Goal: Find specific page/section: Find specific page/section

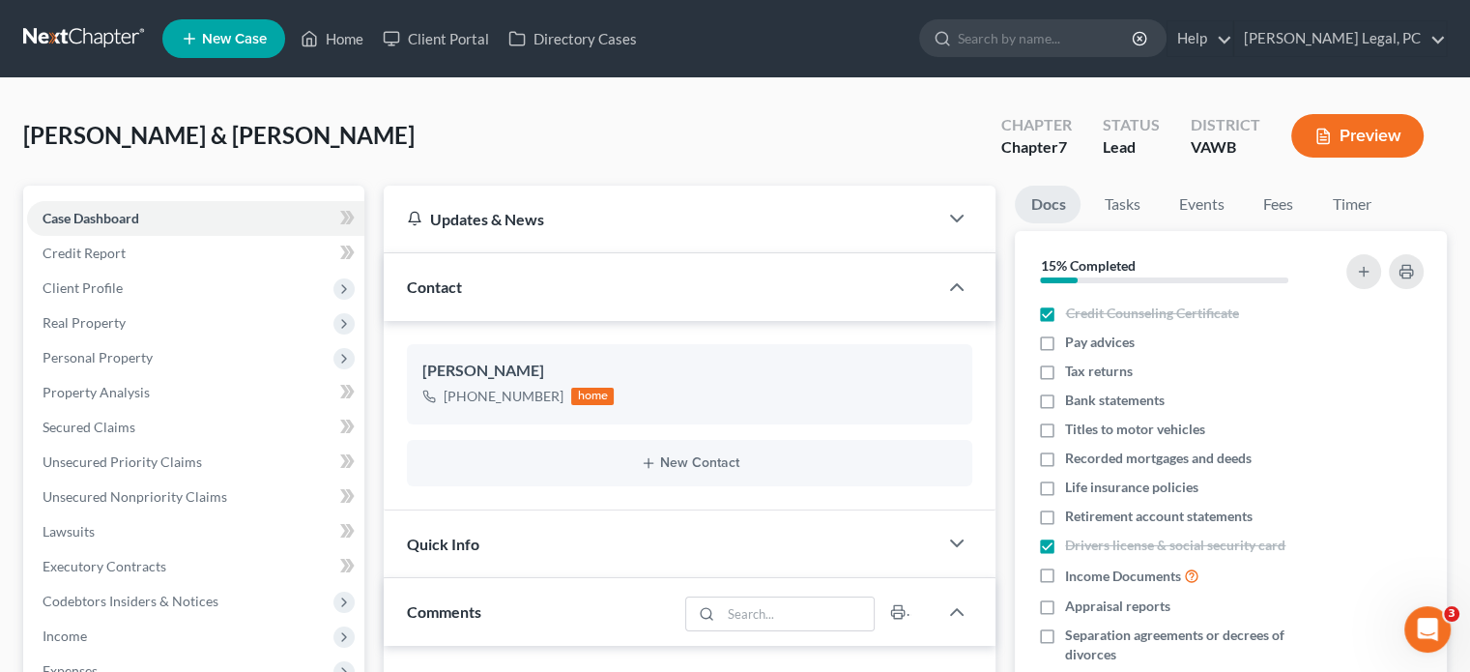
click at [115, 51] on link at bounding box center [85, 38] width 124 height 35
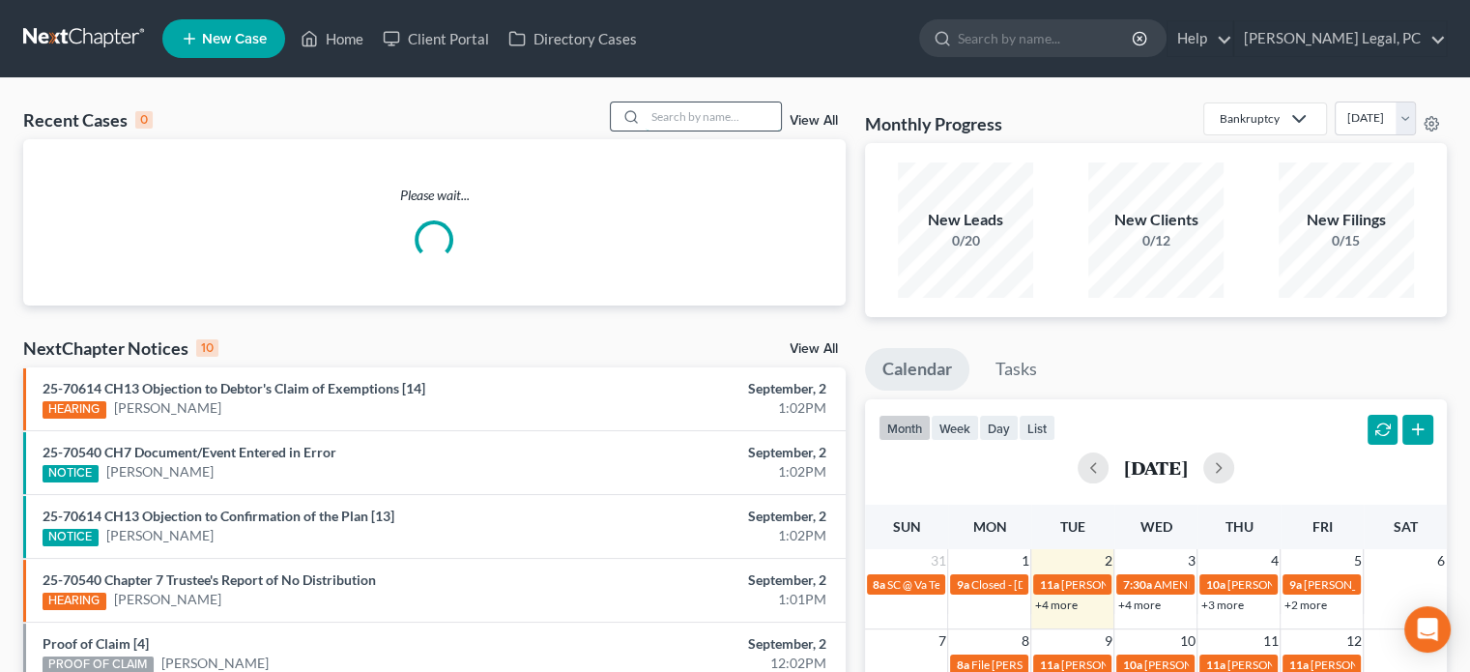
click at [669, 117] on input "search" at bounding box center [713, 116] width 135 height 28
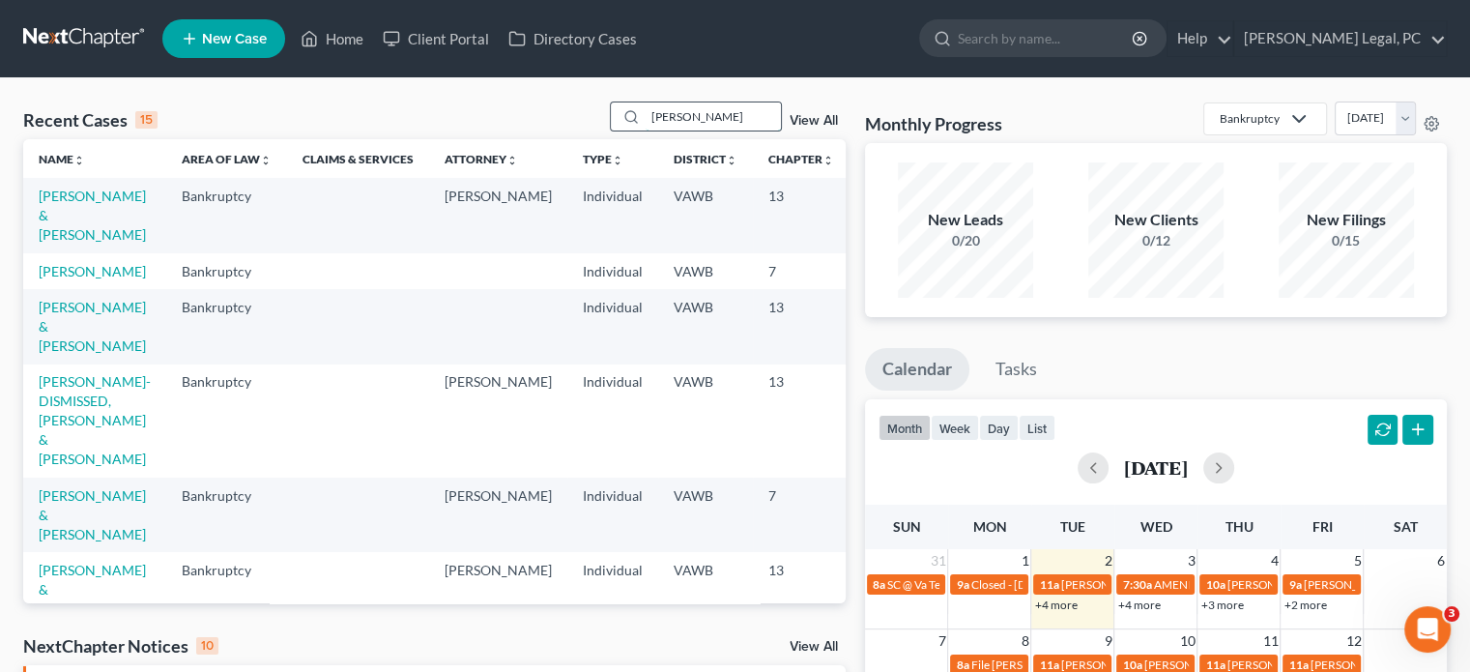
type input "[PERSON_NAME]"
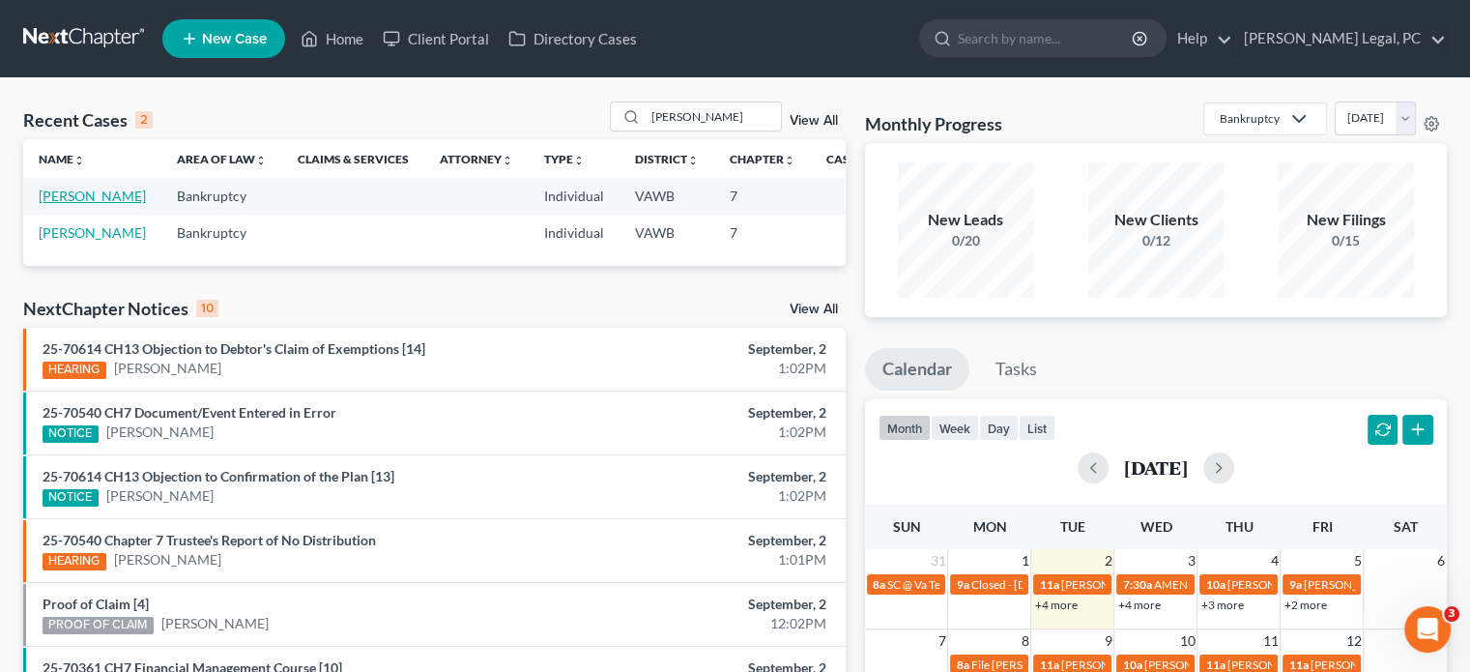
click at [62, 192] on link "[PERSON_NAME]" at bounding box center [92, 196] width 107 height 16
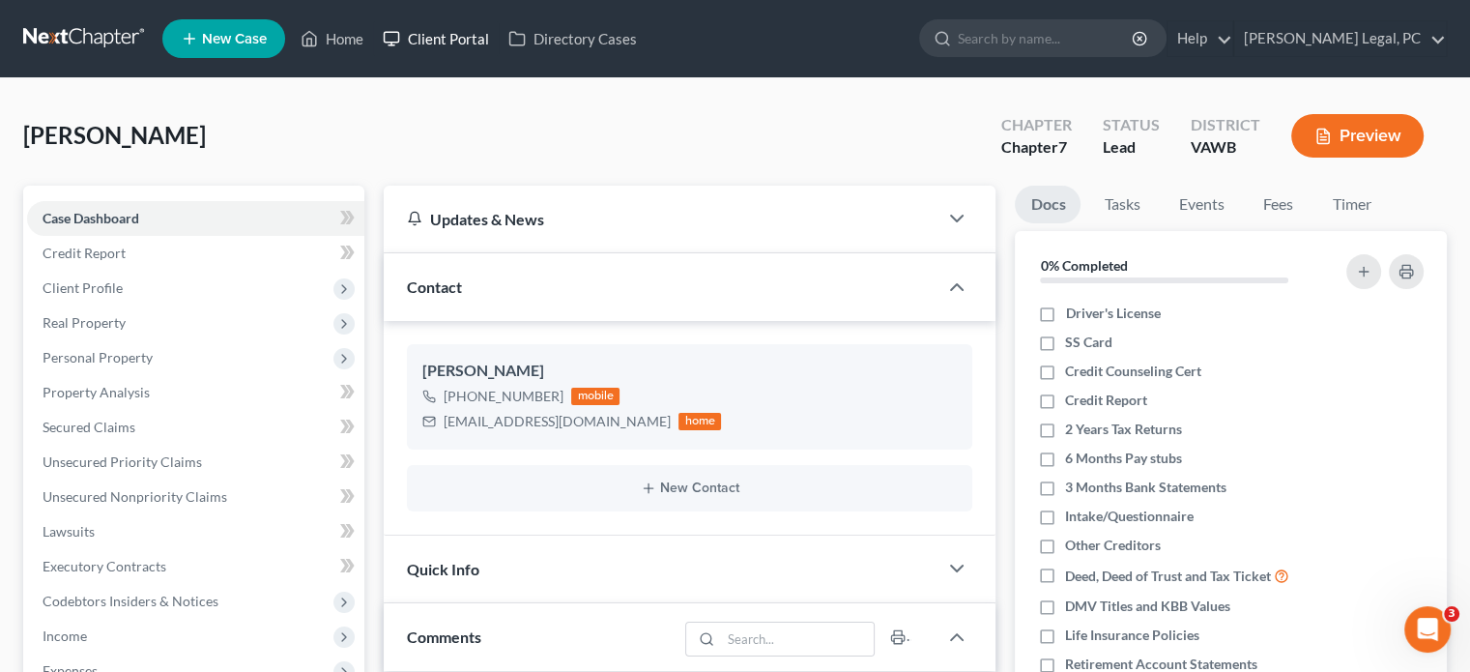
click at [398, 42] on rect at bounding box center [392, 37] width 15 height 11
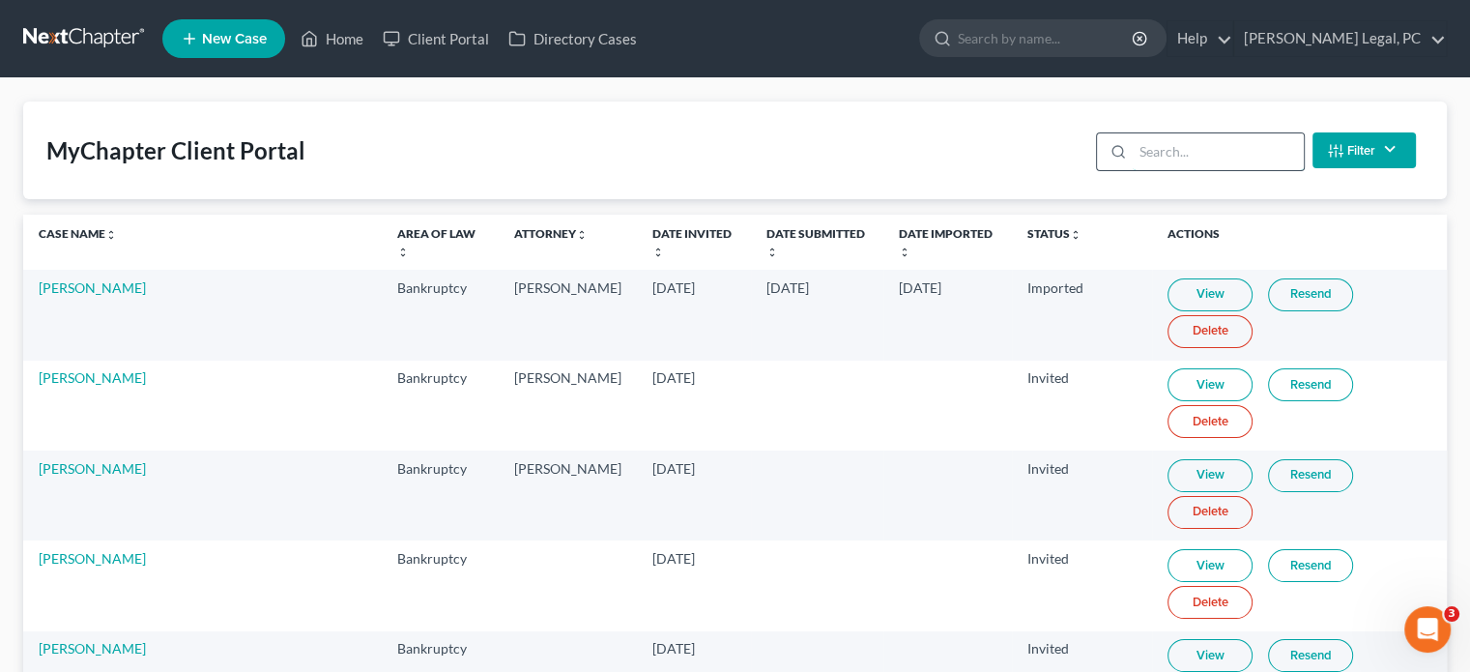
click at [1154, 160] on input "search" at bounding box center [1218, 151] width 171 height 37
